Goal: Find specific page/section

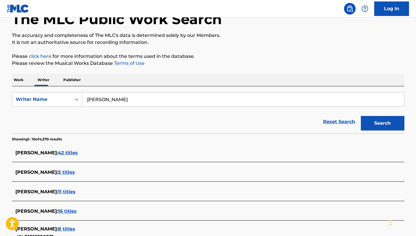
scroll to position [23, 0]
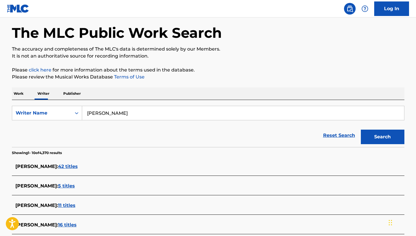
click at [102, 112] on input "[PERSON_NAME]" at bounding box center [243, 113] width 322 height 14
type input "[PERSON_NAME]"
click at [361, 129] on button "Search" at bounding box center [383, 136] width 44 height 15
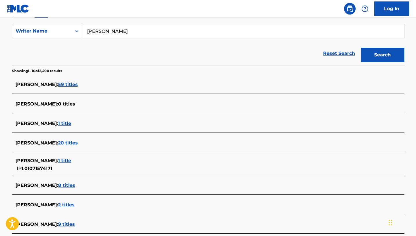
scroll to position [106, 0]
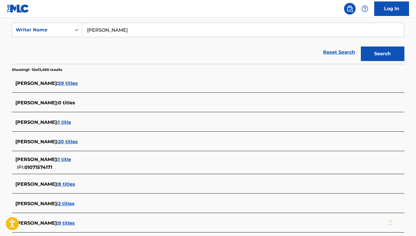
click at [46, 158] on span "[PERSON_NAME] :" at bounding box center [36, 159] width 43 height 6
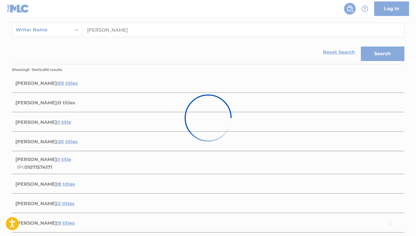
scroll to position [62, 0]
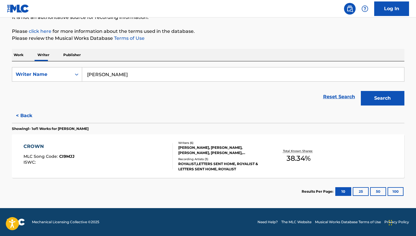
click at [132, 73] on input "[PERSON_NAME]" at bounding box center [243, 74] width 322 height 14
click at [361, 91] on button "Search" at bounding box center [383, 98] width 44 height 15
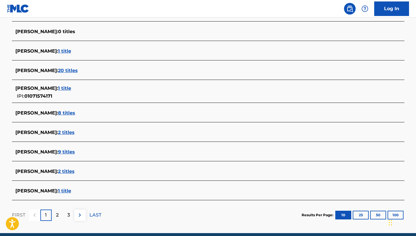
scroll to position [202, 0]
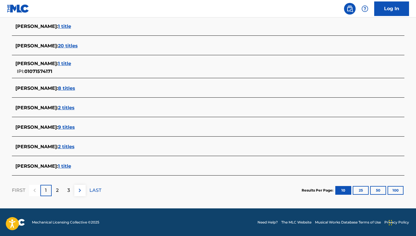
click at [46, 126] on span "[PERSON_NAME] :" at bounding box center [36, 127] width 43 height 6
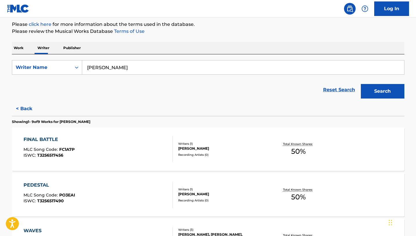
scroll to position [64, 0]
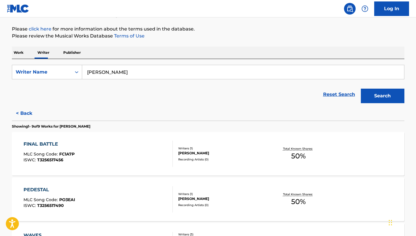
click at [127, 75] on input "[PERSON_NAME]" at bounding box center [243, 72] width 322 height 14
click at [361, 88] on button "Search" at bounding box center [383, 95] width 44 height 15
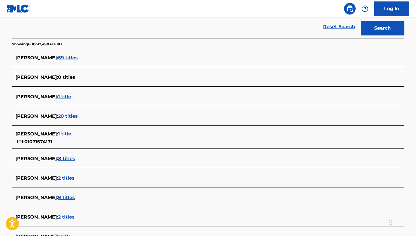
scroll to position [130, 0]
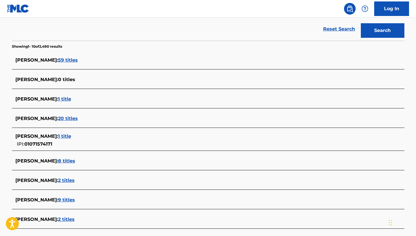
click at [42, 138] on span "[PERSON_NAME] :" at bounding box center [36, 136] width 43 height 6
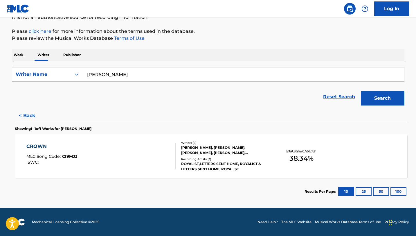
scroll to position [62, 0]
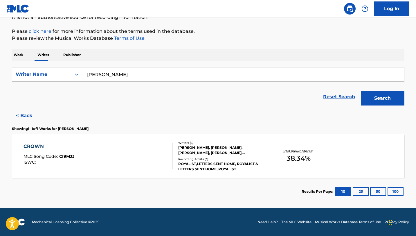
click at [222, 72] on input "[PERSON_NAME]" at bounding box center [243, 74] width 322 height 14
click at [361, 91] on button "Search" at bounding box center [383, 98] width 44 height 15
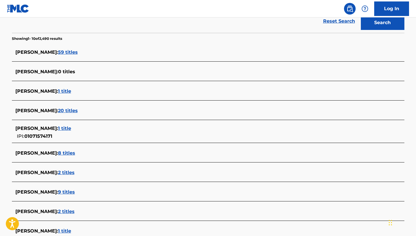
scroll to position [140, 0]
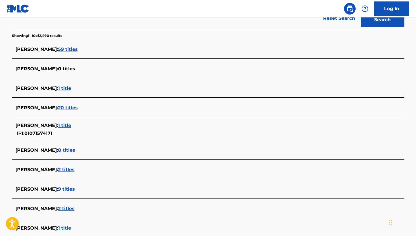
click at [42, 190] on span "[PERSON_NAME] :" at bounding box center [36, 189] width 43 height 6
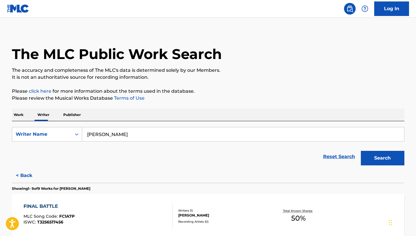
scroll to position [0, 0]
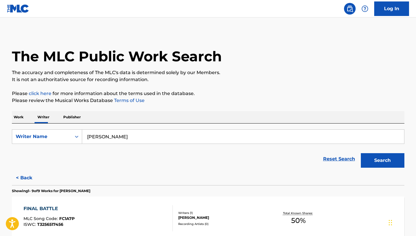
click at [289, 12] on nav "Log In" at bounding box center [208, 8] width 416 height 17
